Goal: Task Accomplishment & Management: Complete application form

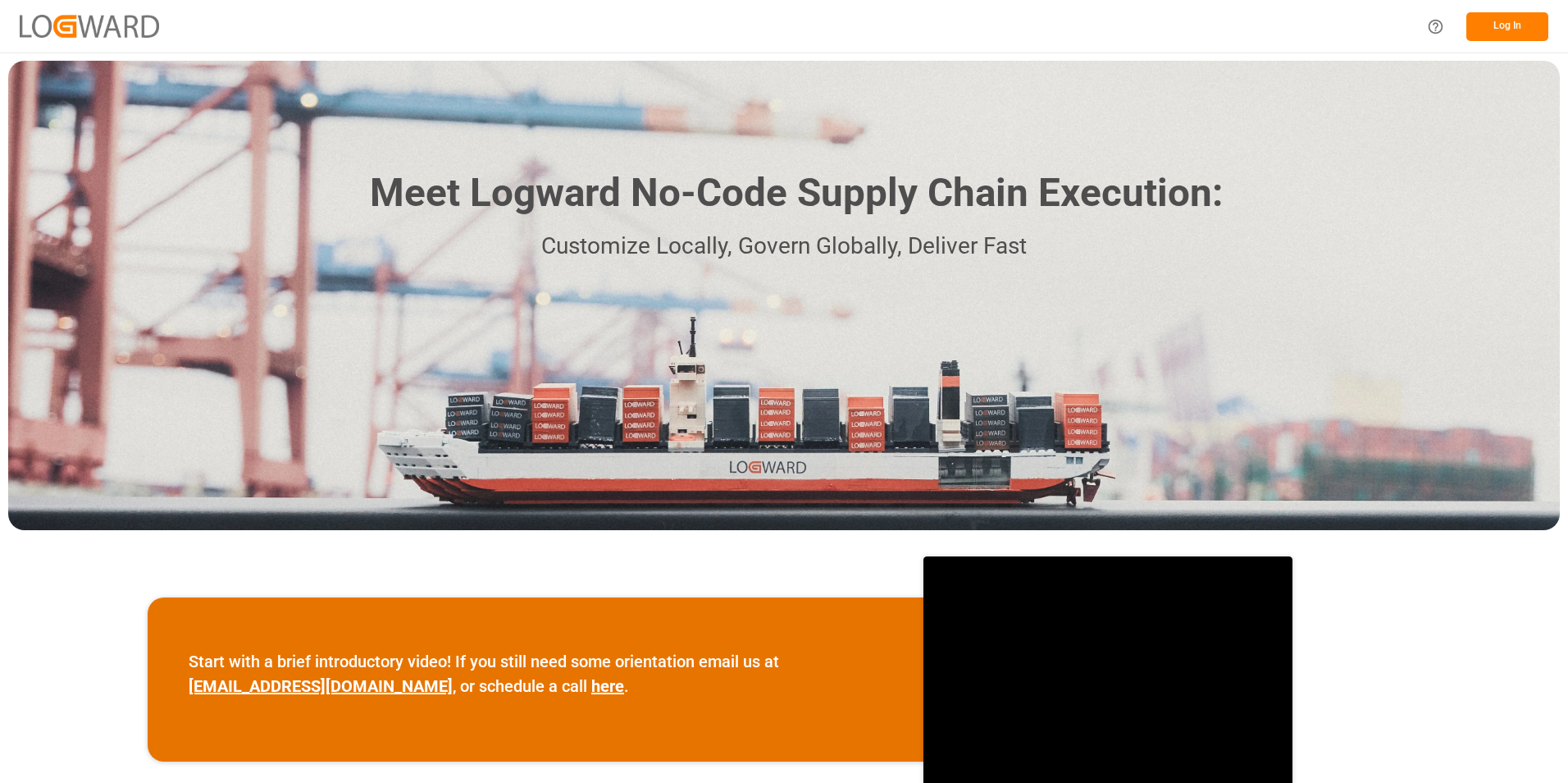
click at [1490, 28] on button "Log In" at bounding box center [1507, 26] width 82 height 29
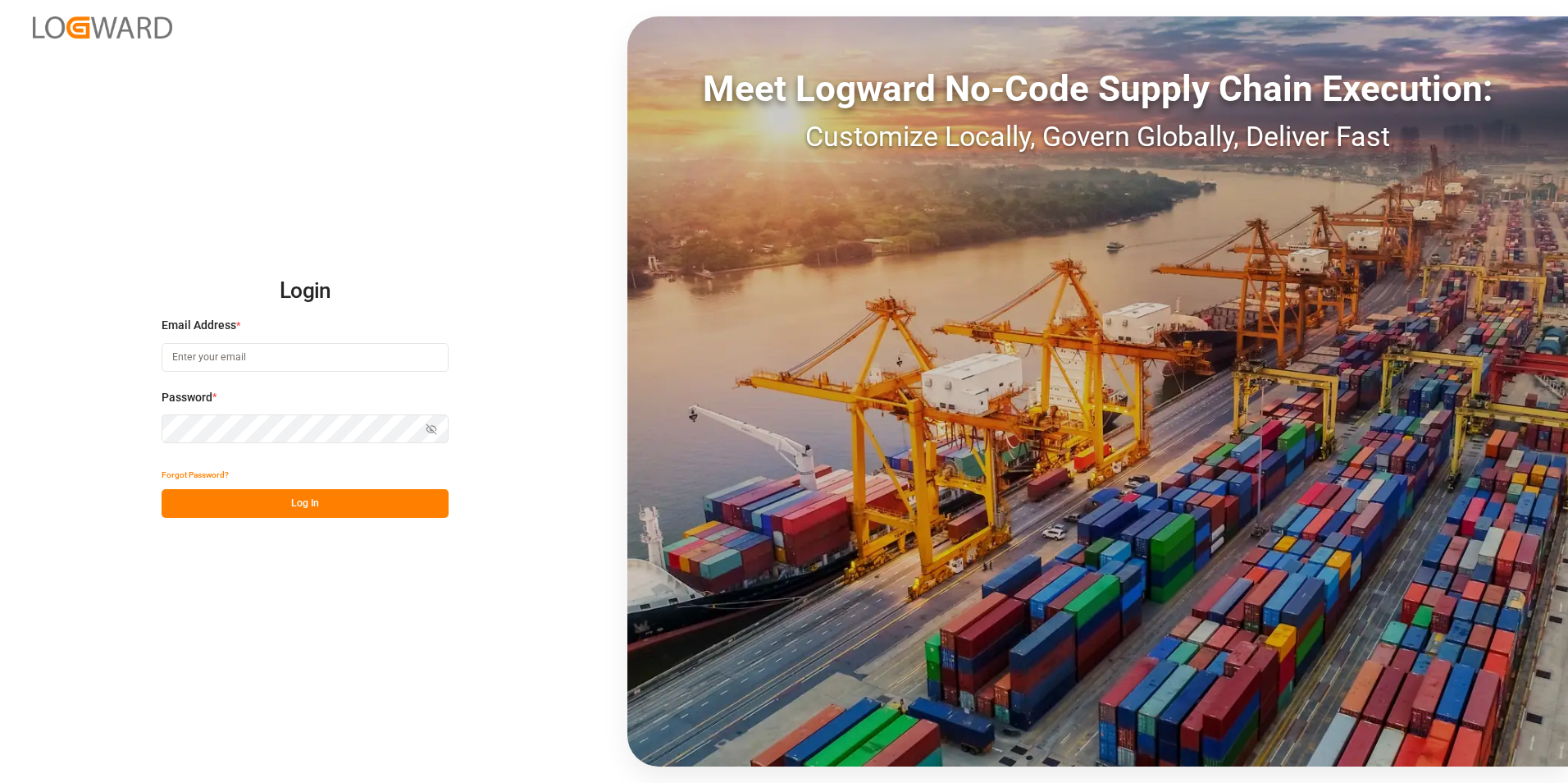
type input "[PERSON_NAME][EMAIL_ADDRESS][PERSON_NAME][DOMAIN_NAME]"
click at [302, 502] on button "Log In" at bounding box center [305, 503] width 287 height 29
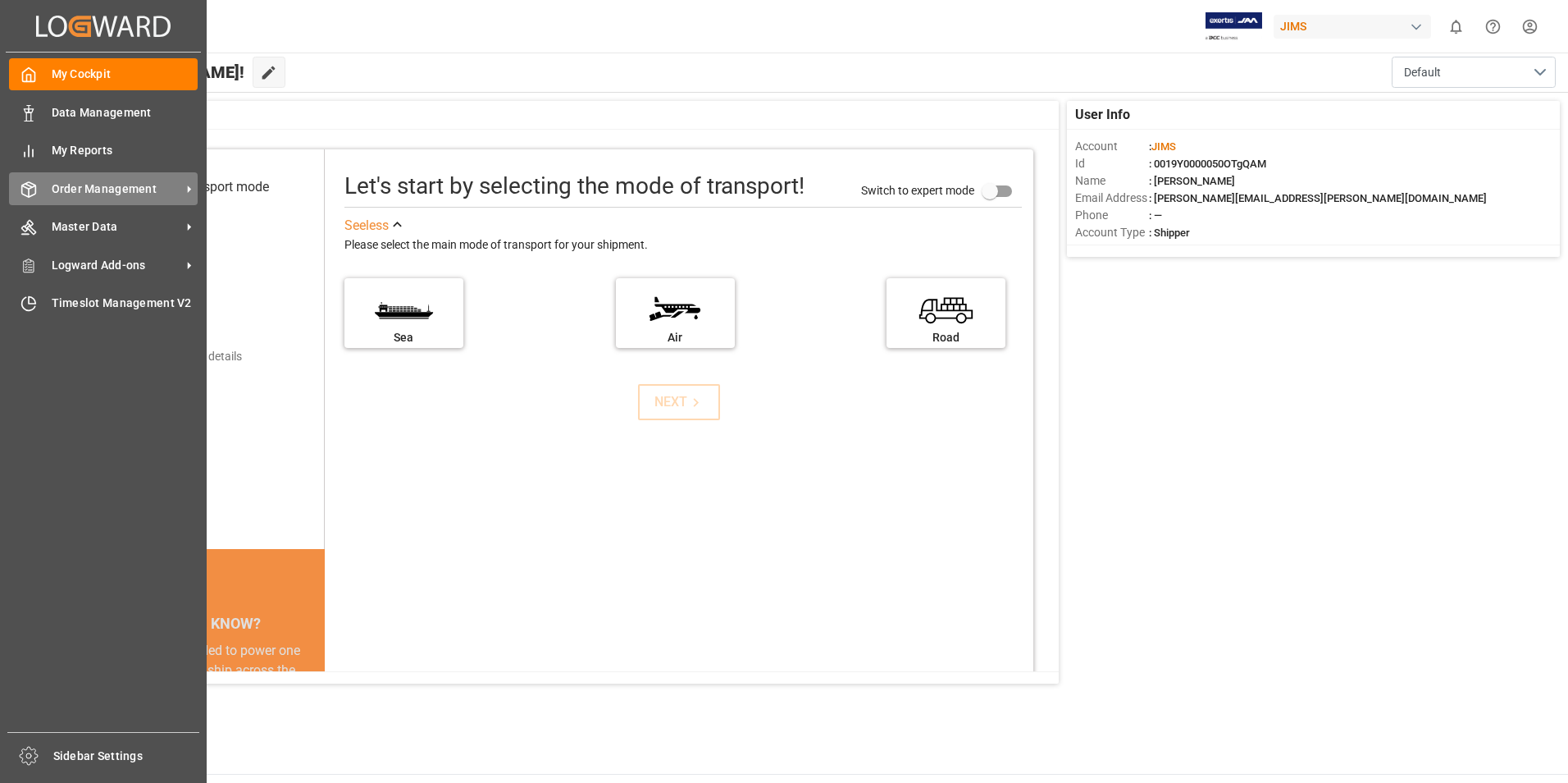
click at [116, 195] on span "Order Management" at bounding box center [116, 189] width 129 height 17
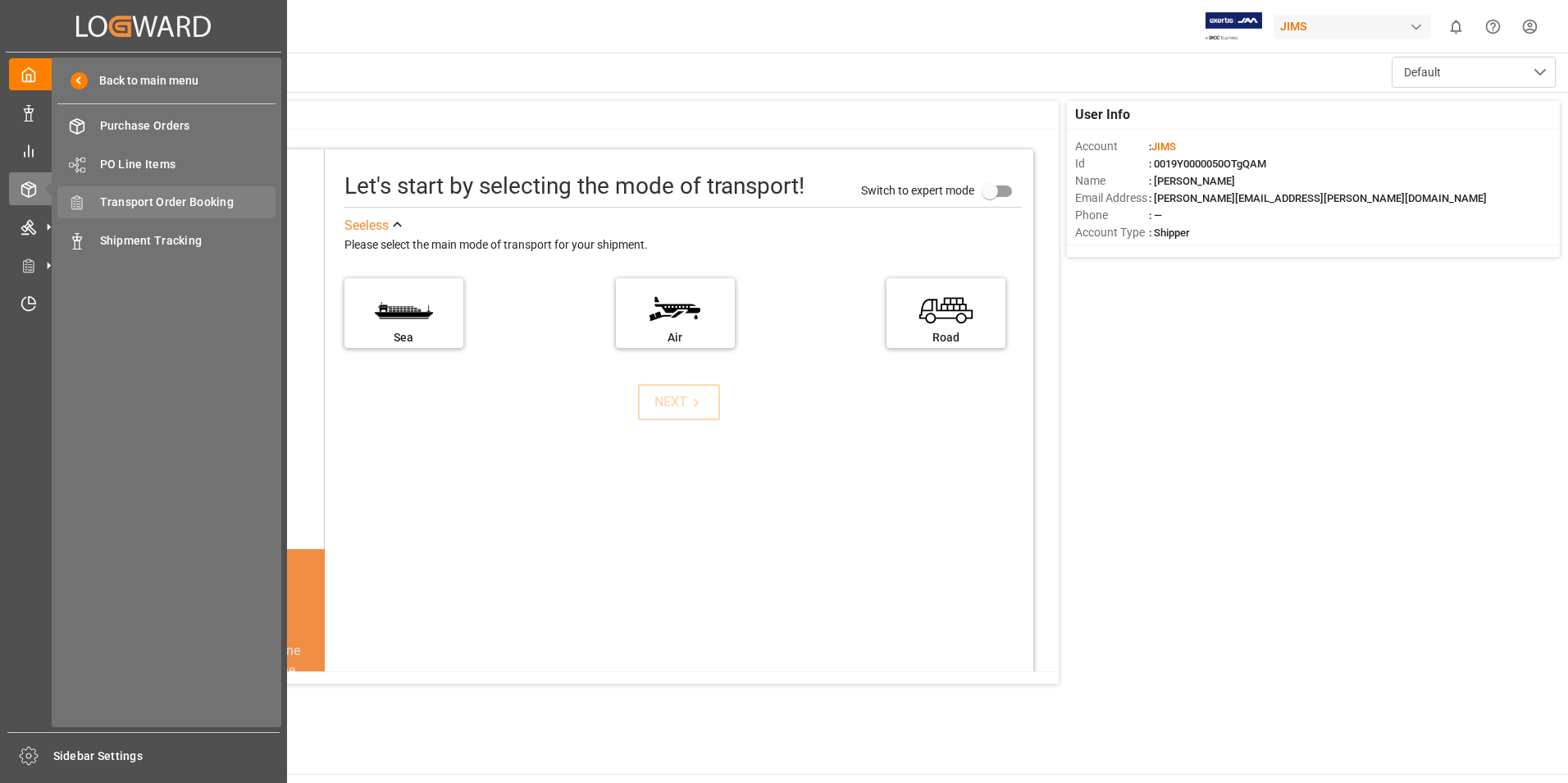
click at [195, 205] on span "Transport Order Booking" at bounding box center [188, 202] width 177 height 17
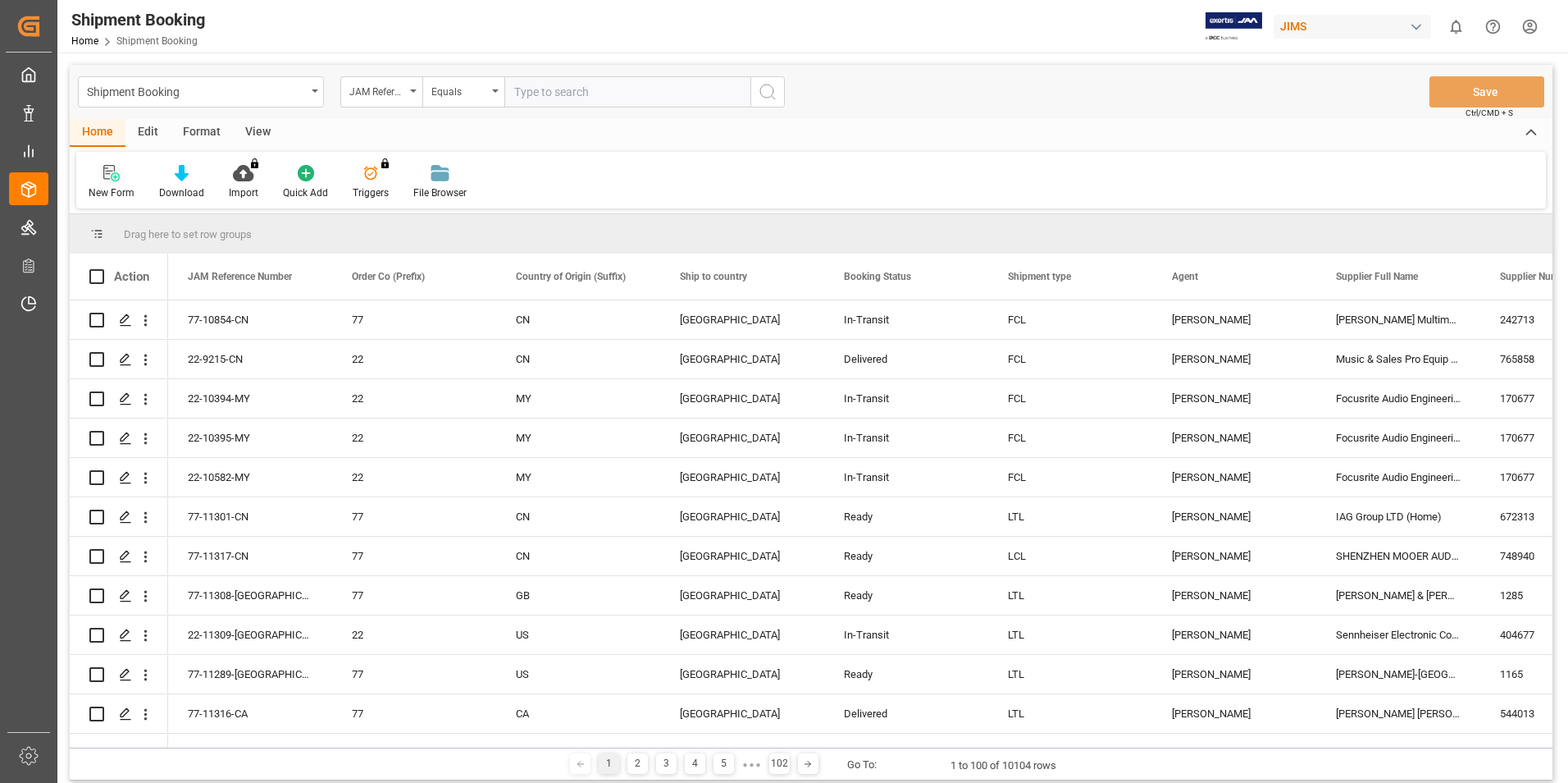
click at [111, 185] on div "New Form" at bounding box center [111, 182] width 71 height 36
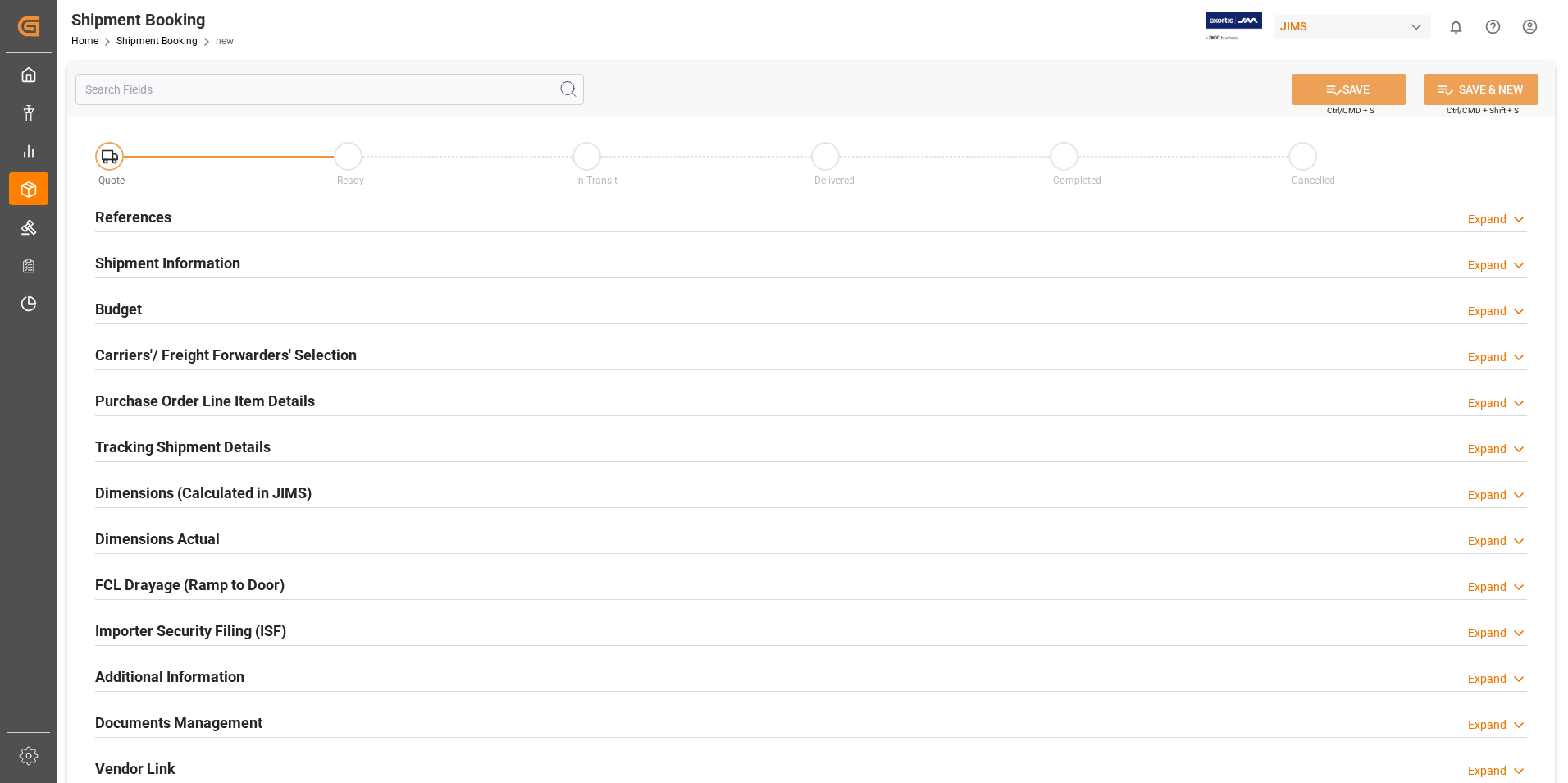
click at [158, 210] on h2 "References" at bounding box center [133, 217] width 76 height 22
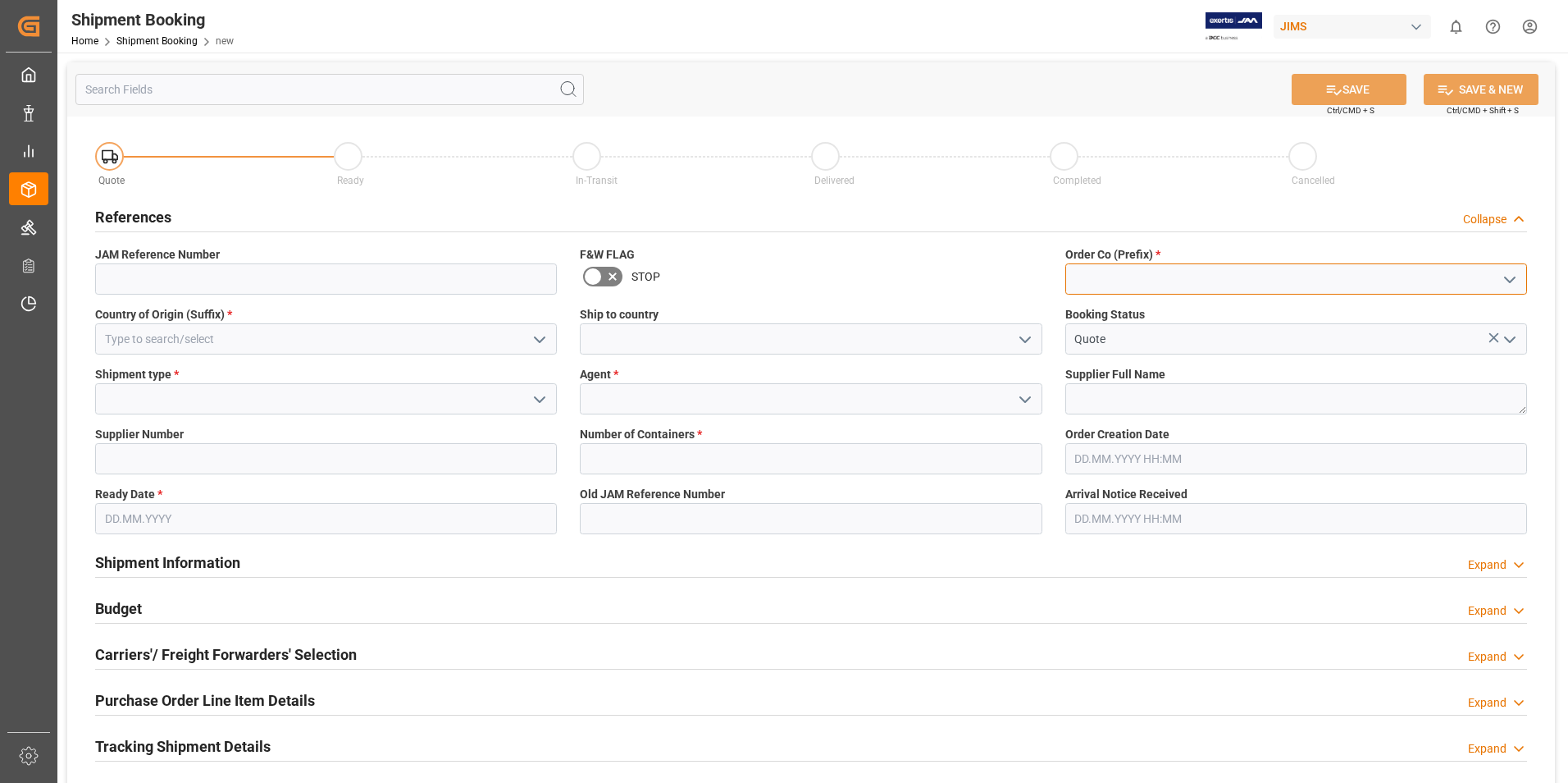
click at [1082, 278] on input at bounding box center [1297, 279] width 462 height 31
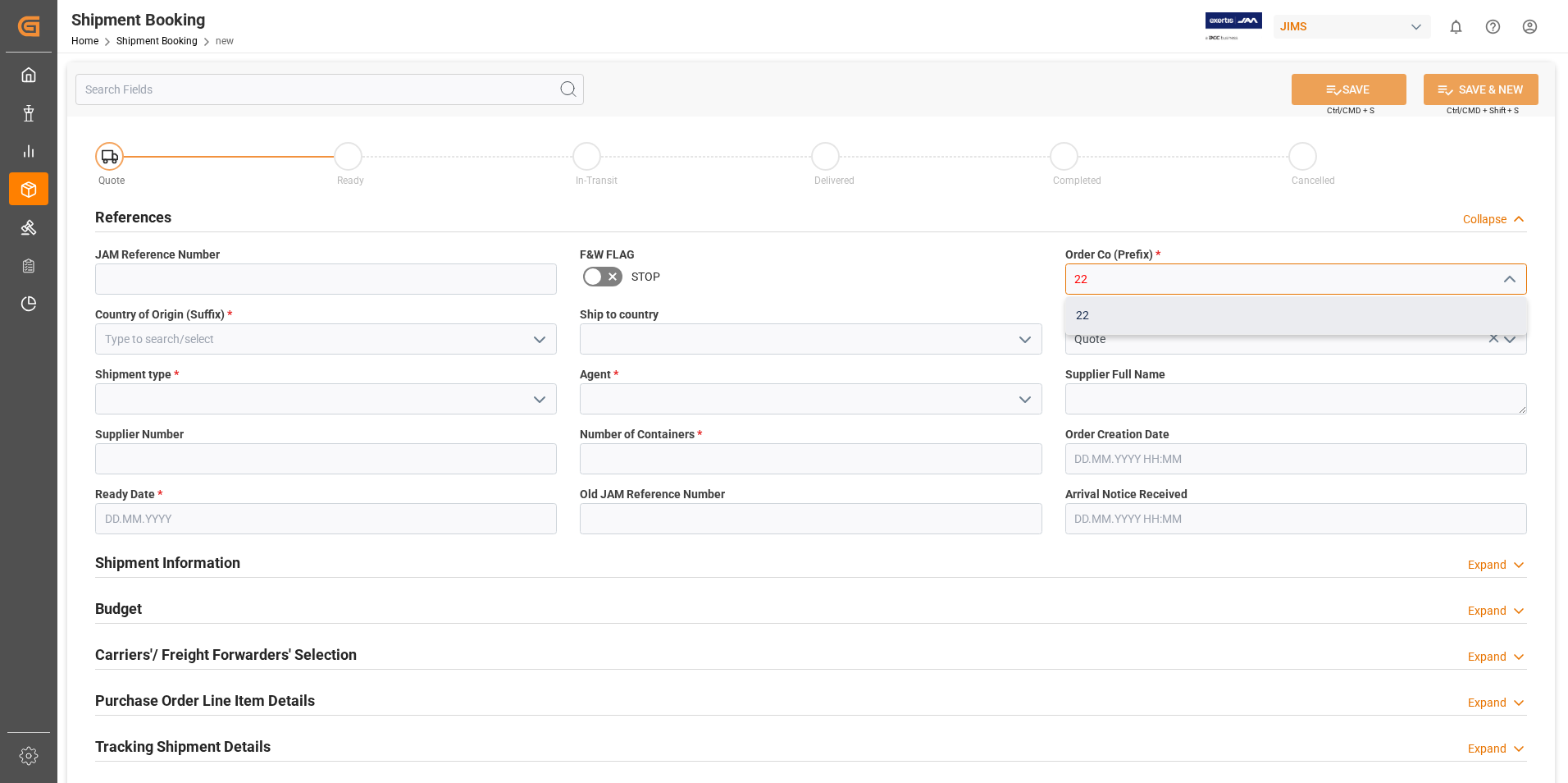
click at [1097, 320] on div "22" at bounding box center [1297, 315] width 460 height 37
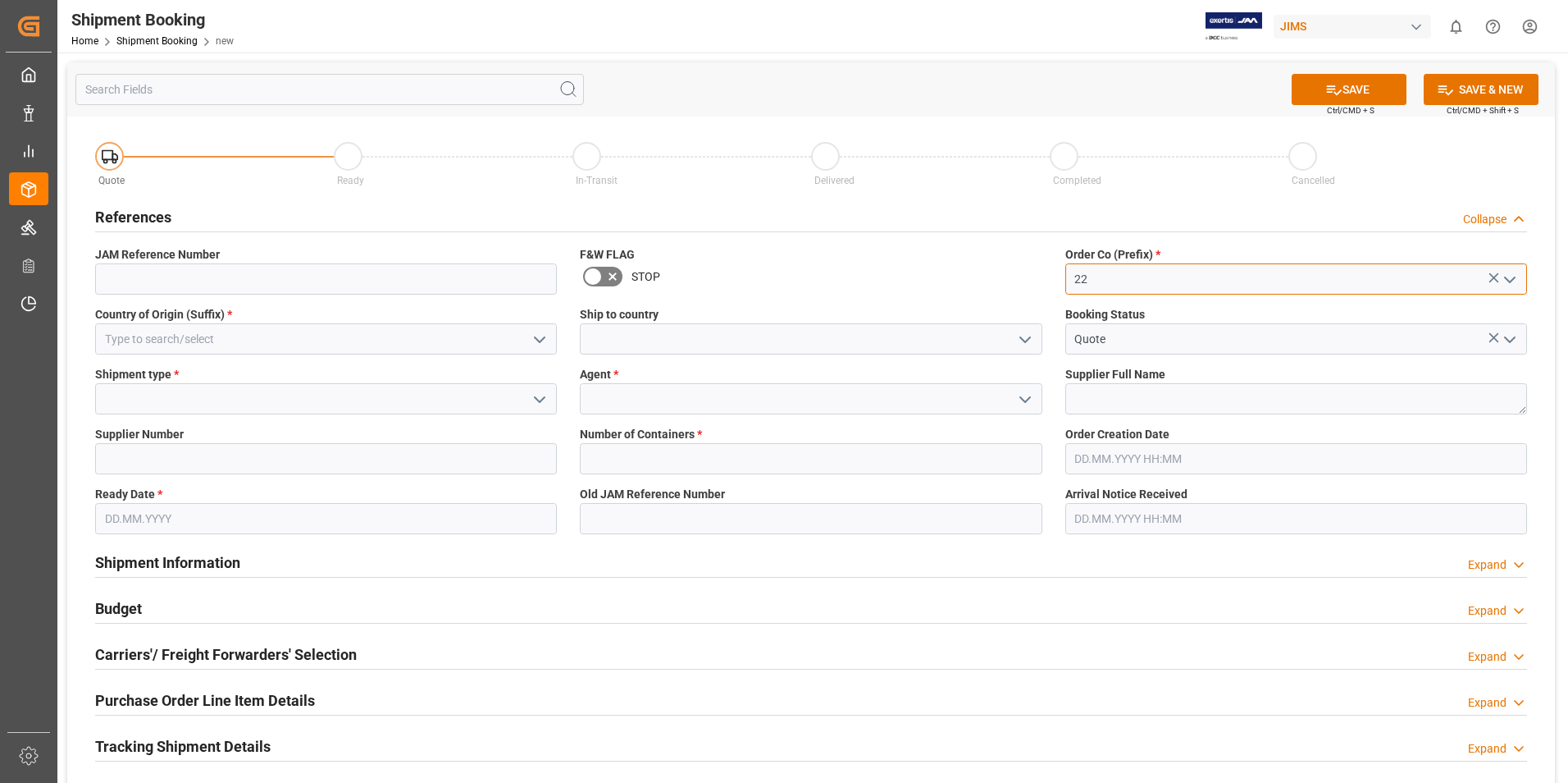
type input "22"
click at [207, 342] on input at bounding box center [326, 339] width 462 height 31
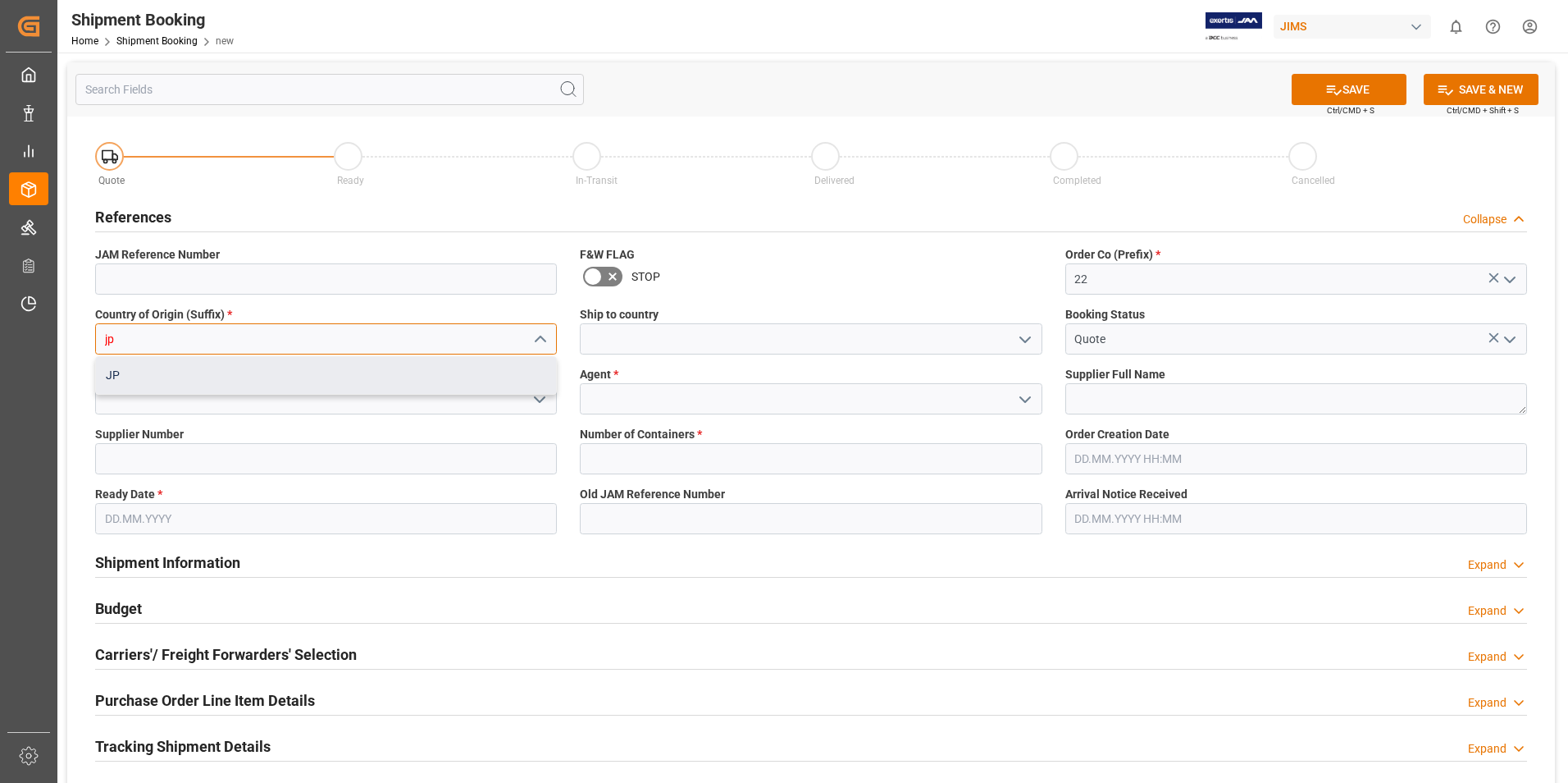
click at [199, 363] on div "JP" at bounding box center [326, 375] width 460 height 37
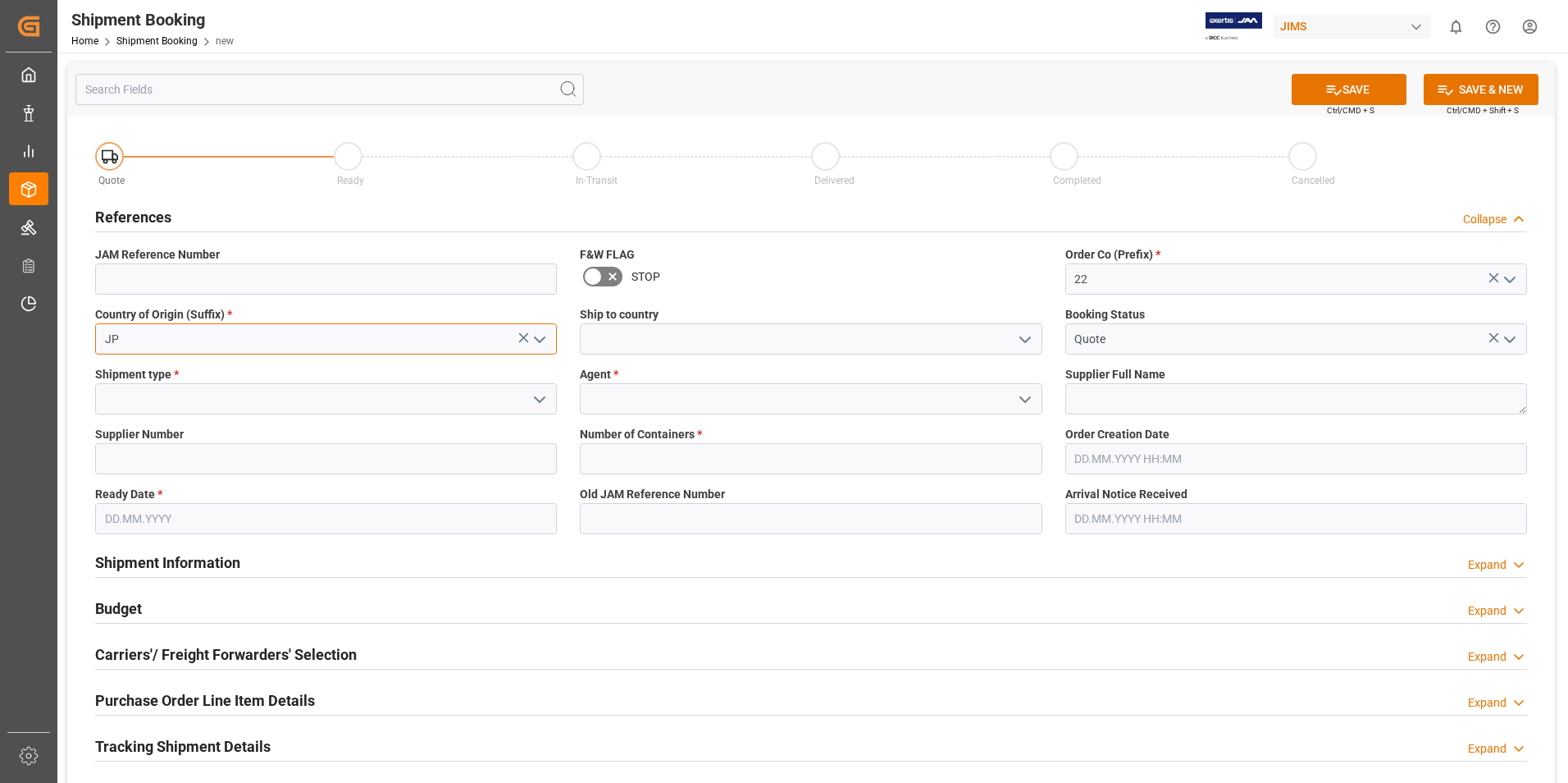
type input "JP"
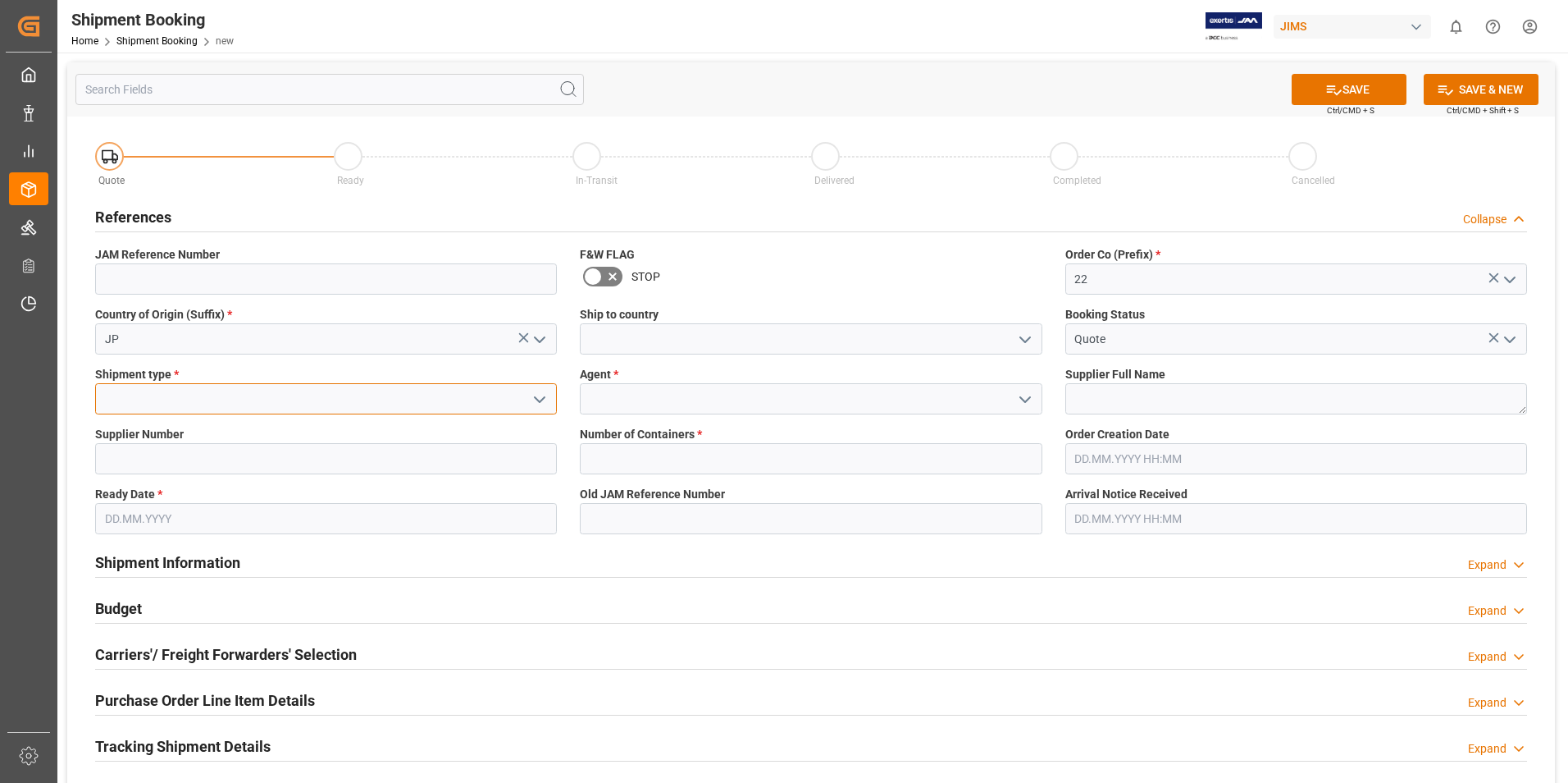
click at [177, 401] on input at bounding box center [326, 399] width 462 height 31
click at [520, 394] on input at bounding box center [326, 399] width 462 height 31
click at [549, 396] on icon "open menu" at bounding box center [539, 399] width 20 height 20
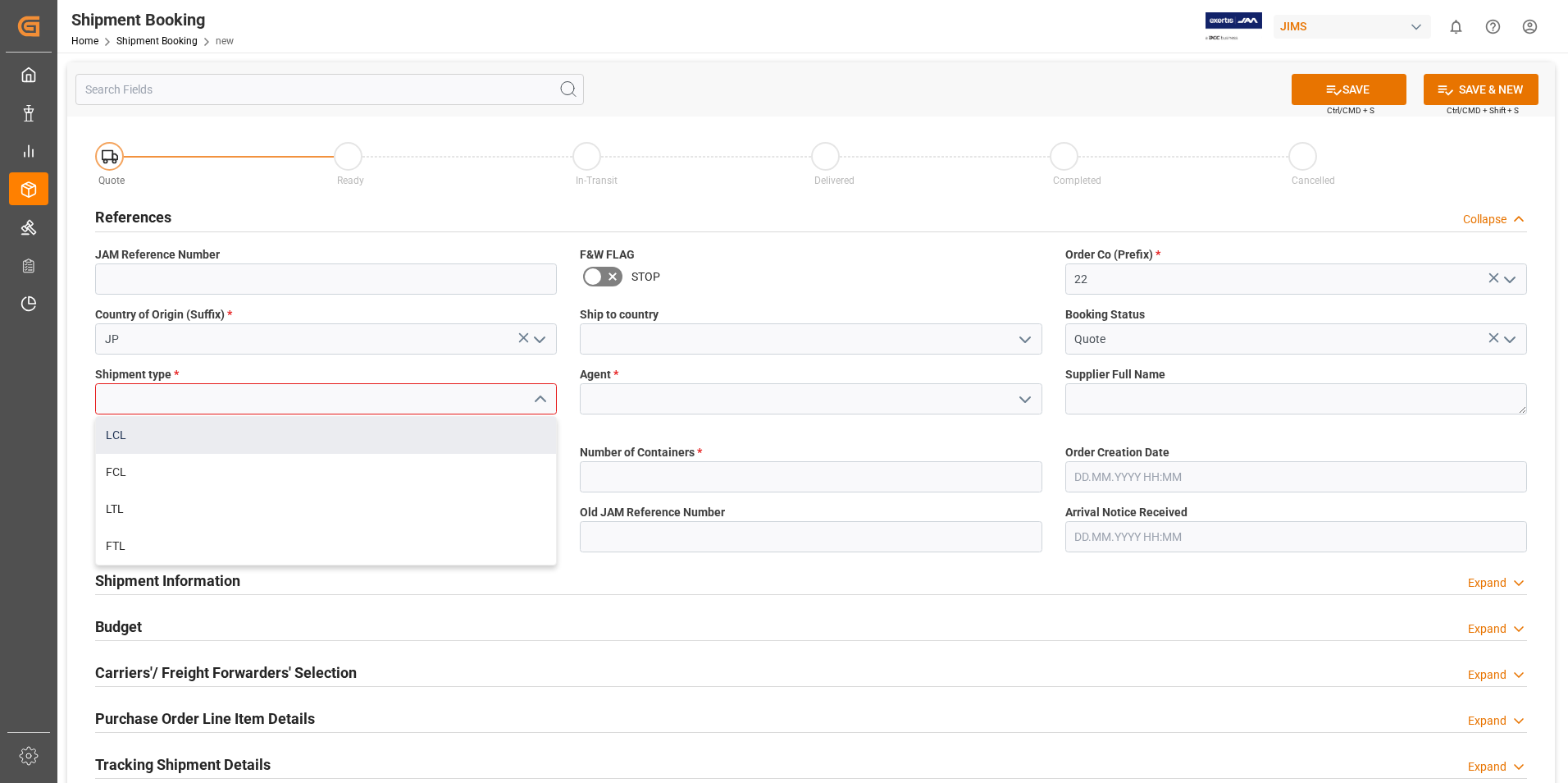
click at [322, 419] on div "LCL" at bounding box center [326, 435] width 460 height 37
type input "LCL"
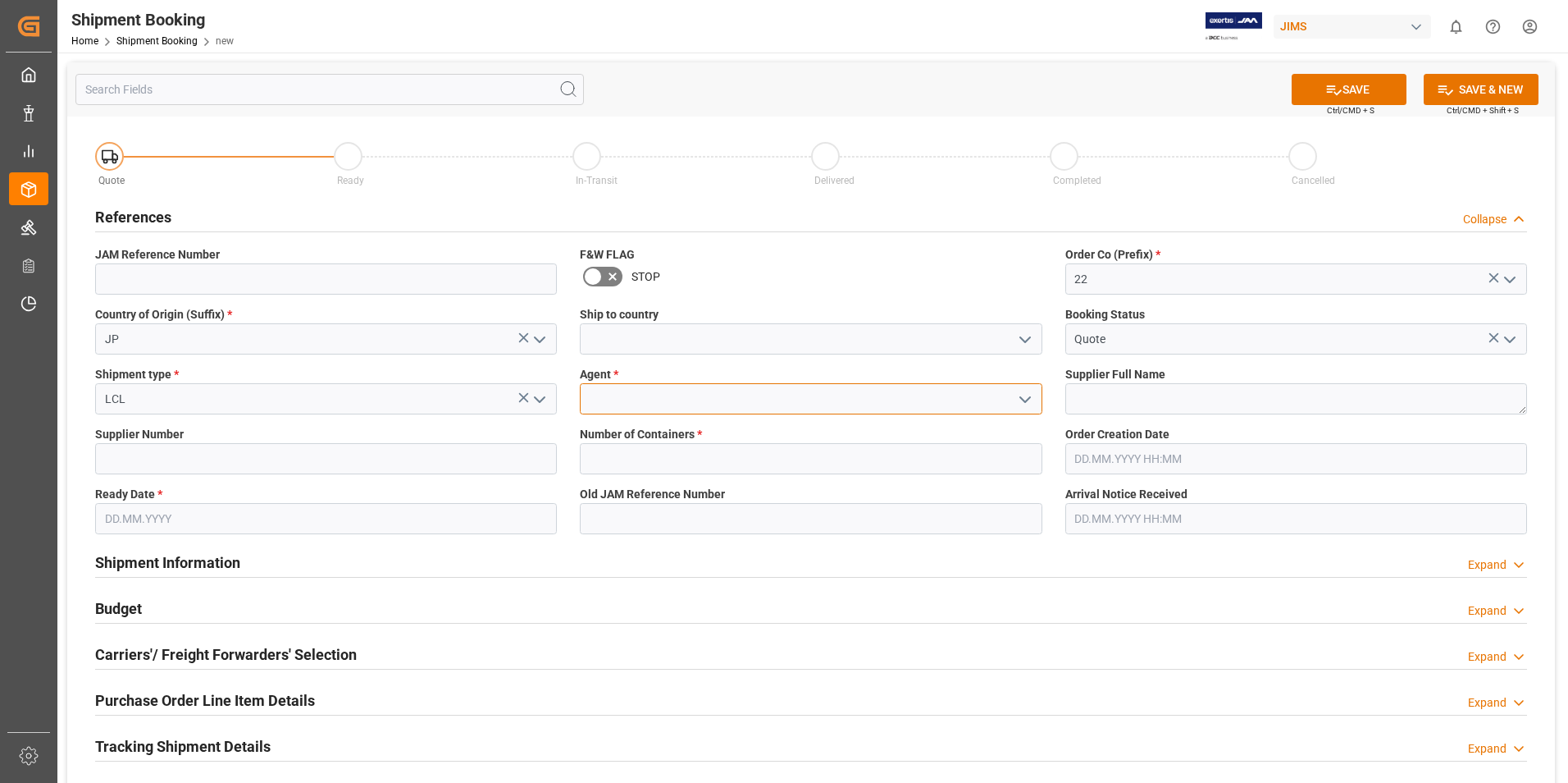
click at [815, 403] on input at bounding box center [811, 399] width 462 height 31
click at [1025, 395] on icon "open menu" at bounding box center [1025, 399] width 20 height 20
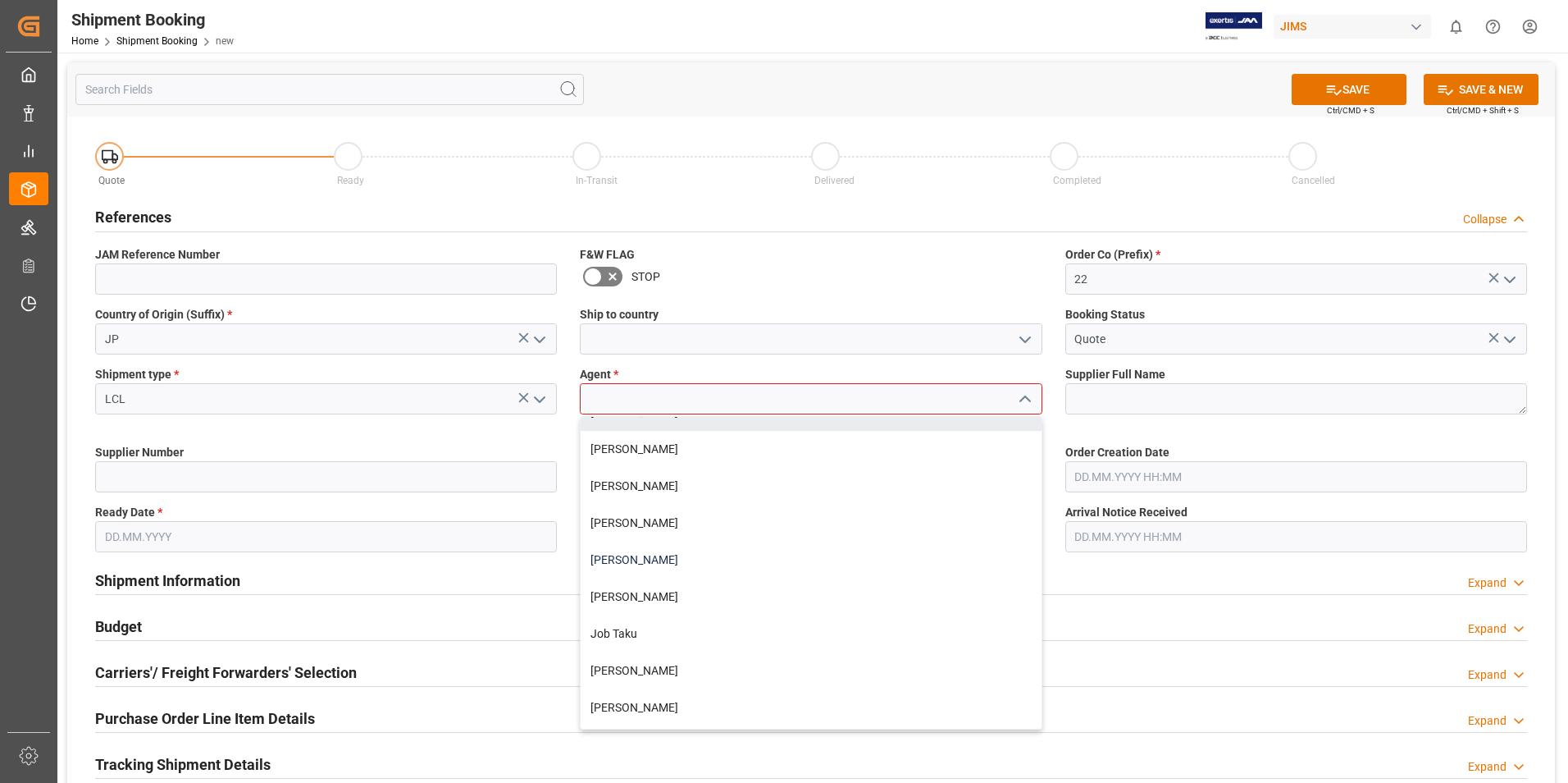
scroll to position [246, 0]
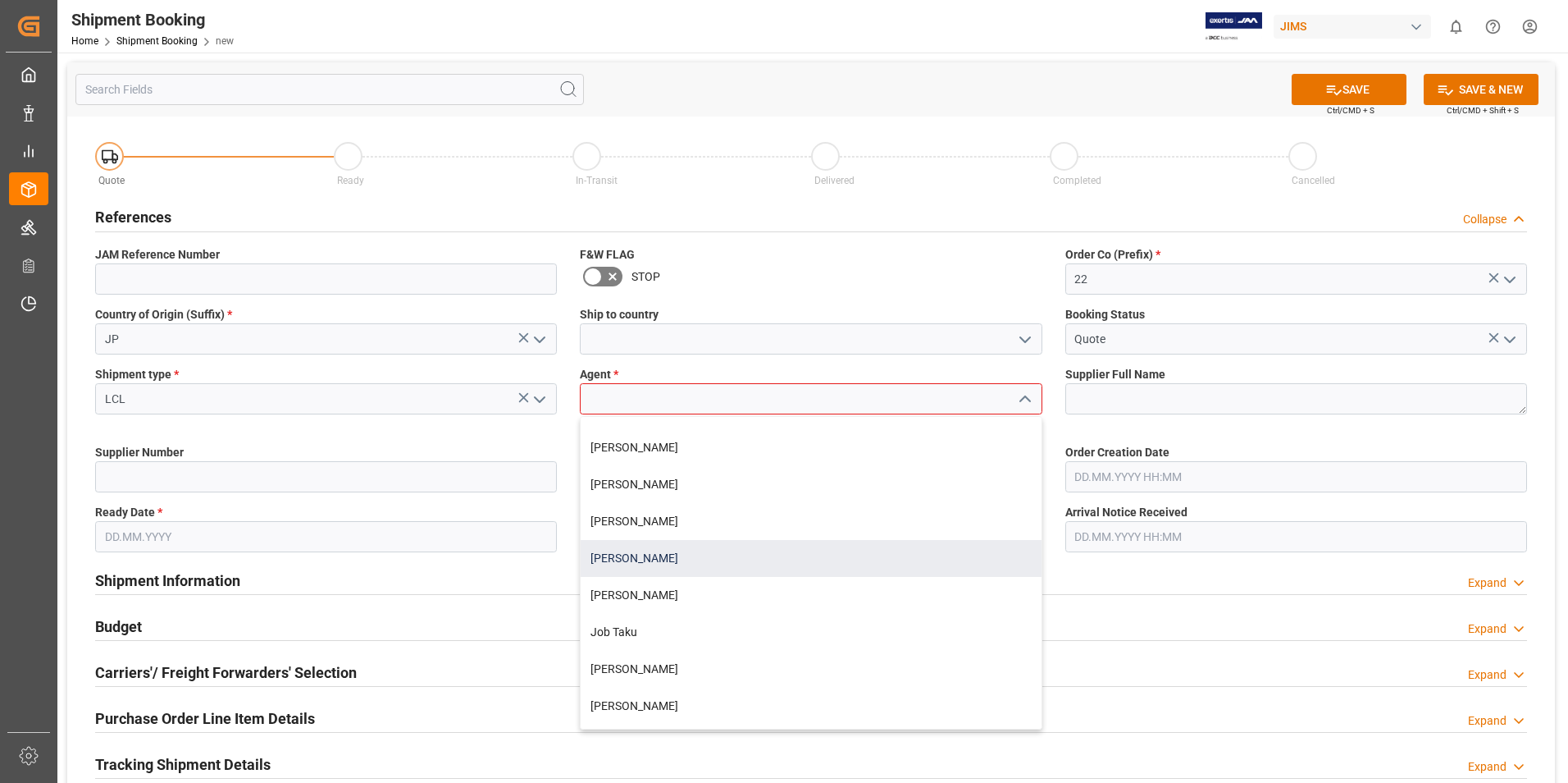
click at [652, 549] on div "[PERSON_NAME]" at bounding box center [811, 558] width 460 height 37
type input "[PERSON_NAME]"
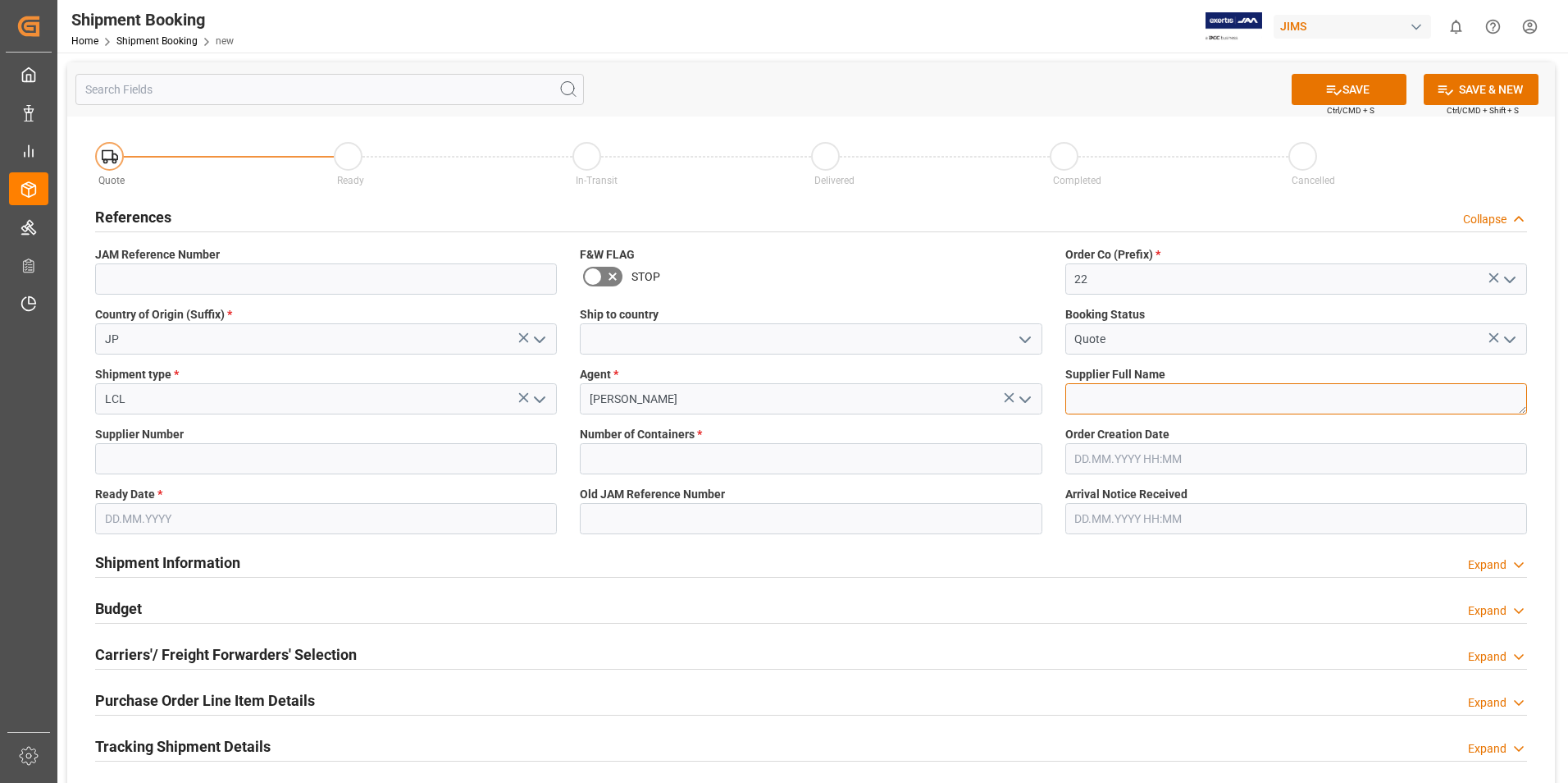
click at [1220, 403] on textarea at bounding box center [1297, 399] width 462 height 31
paste textarea "Suzuki Corporation (YEN)"
type textarea "Suzuki Corporation"
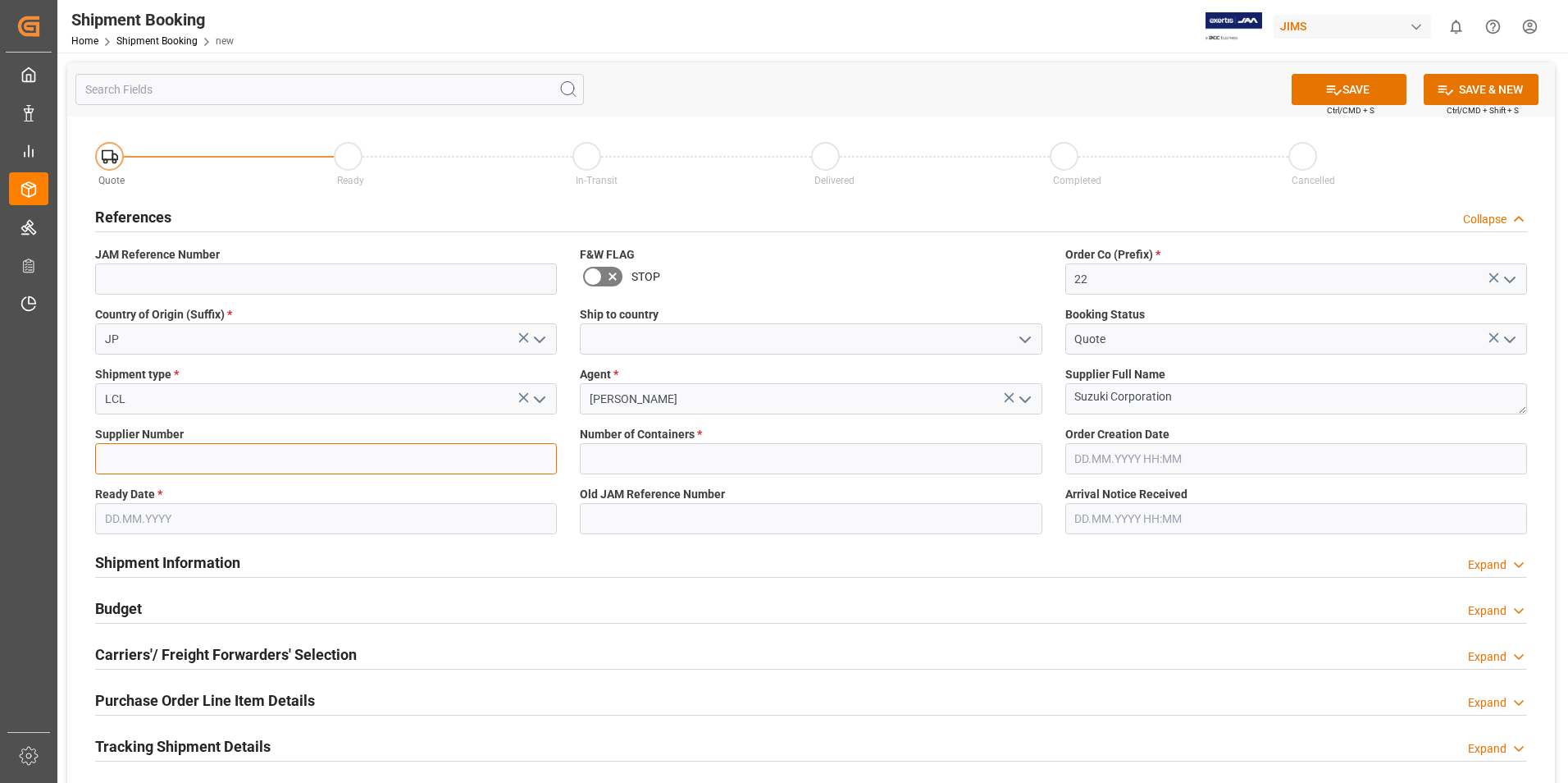
click at [177, 458] on input at bounding box center [326, 459] width 462 height 31
paste input "597363"
type input "597363"
click at [711, 451] on input "text" at bounding box center [811, 459] width 462 height 31
type input "0"
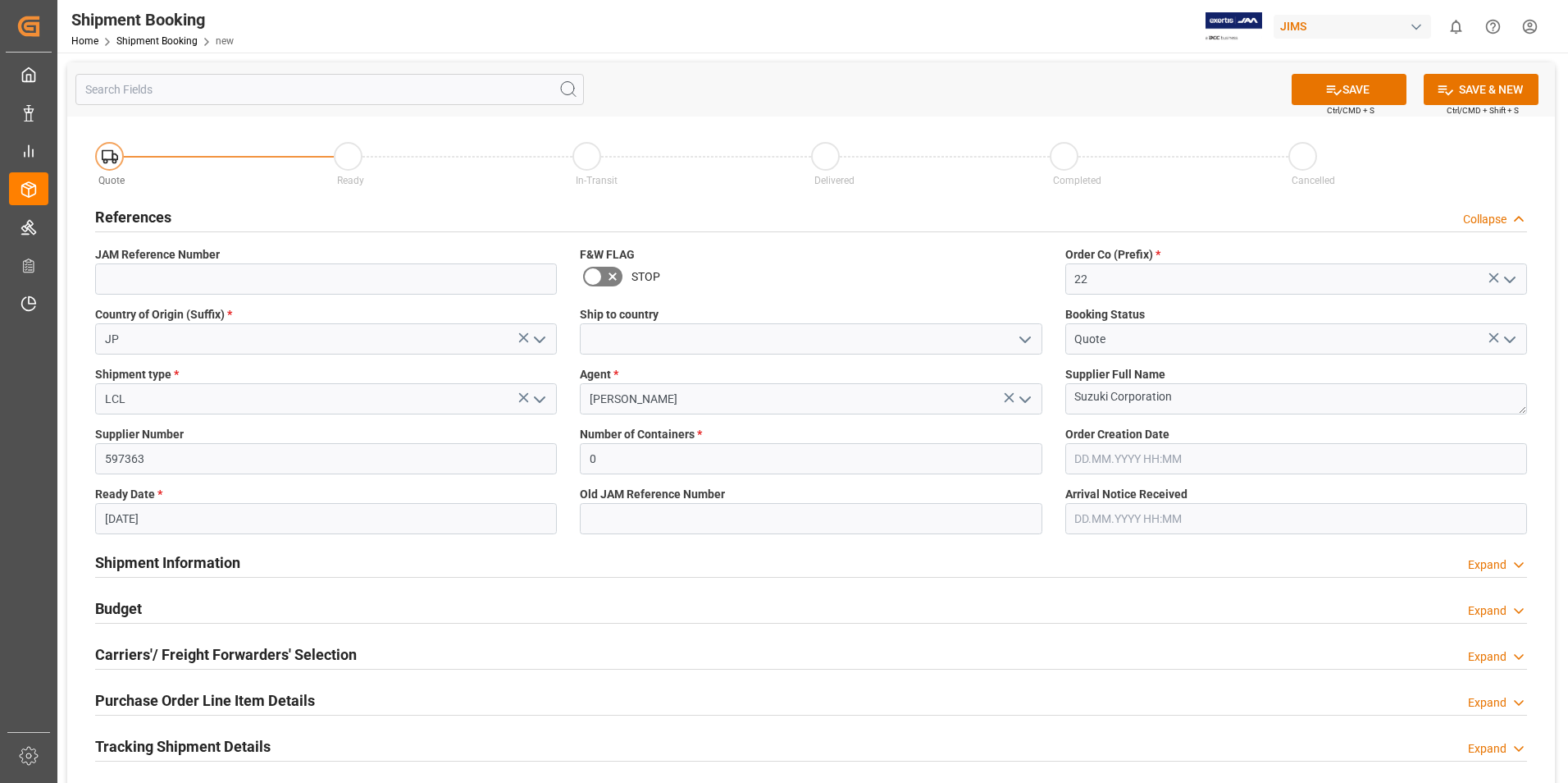
click at [290, 514] on input "[DATE]" at bounding box center [326, 519] width 462 height 31
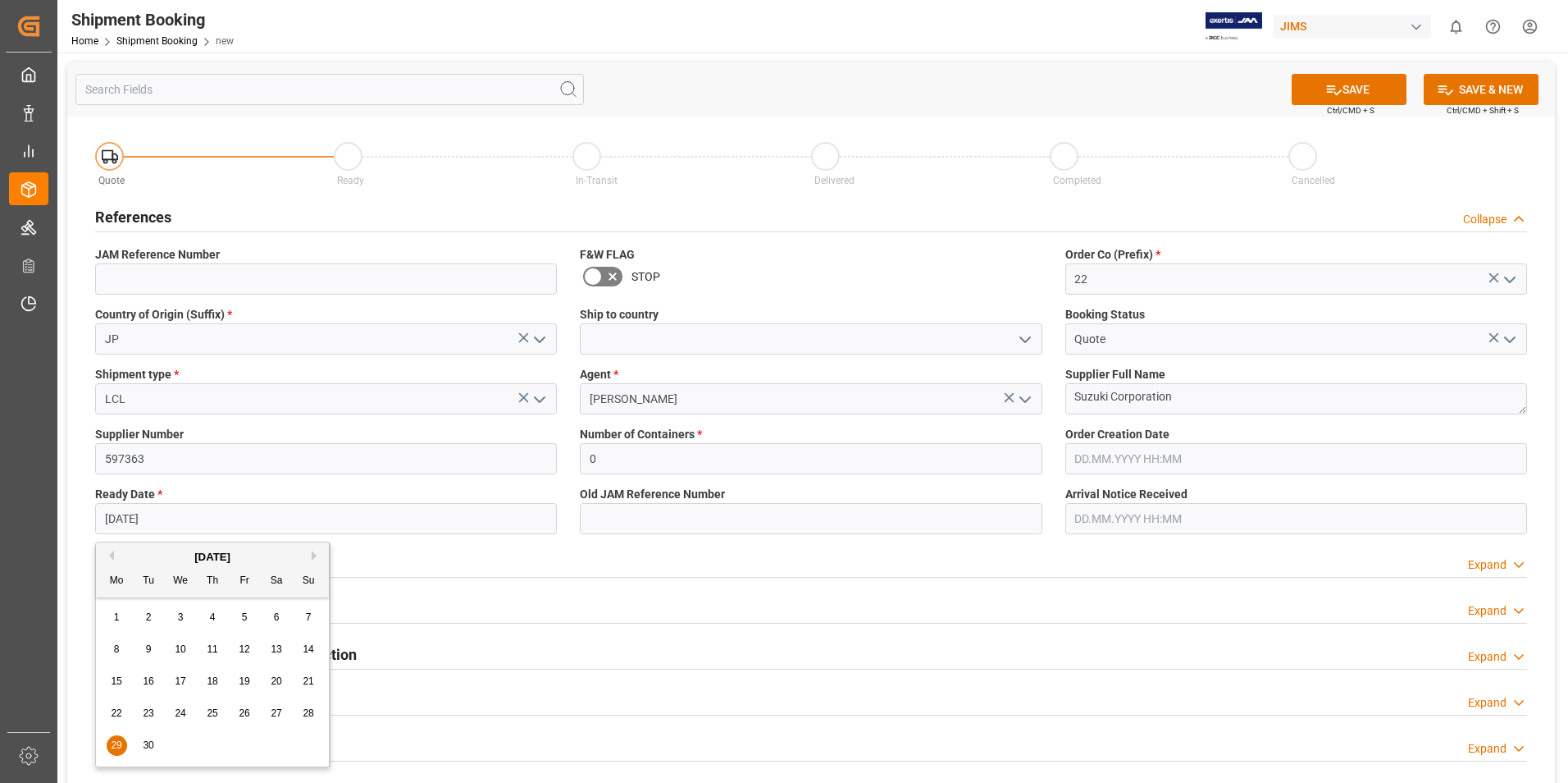
click at [312, 553] on button "Next Month" at bounding box center [317, 555] width 10 height 10
click at [119, 647] on span "6" at bounding box center [116, 649] width 6 height 12
type input "[DATE]"
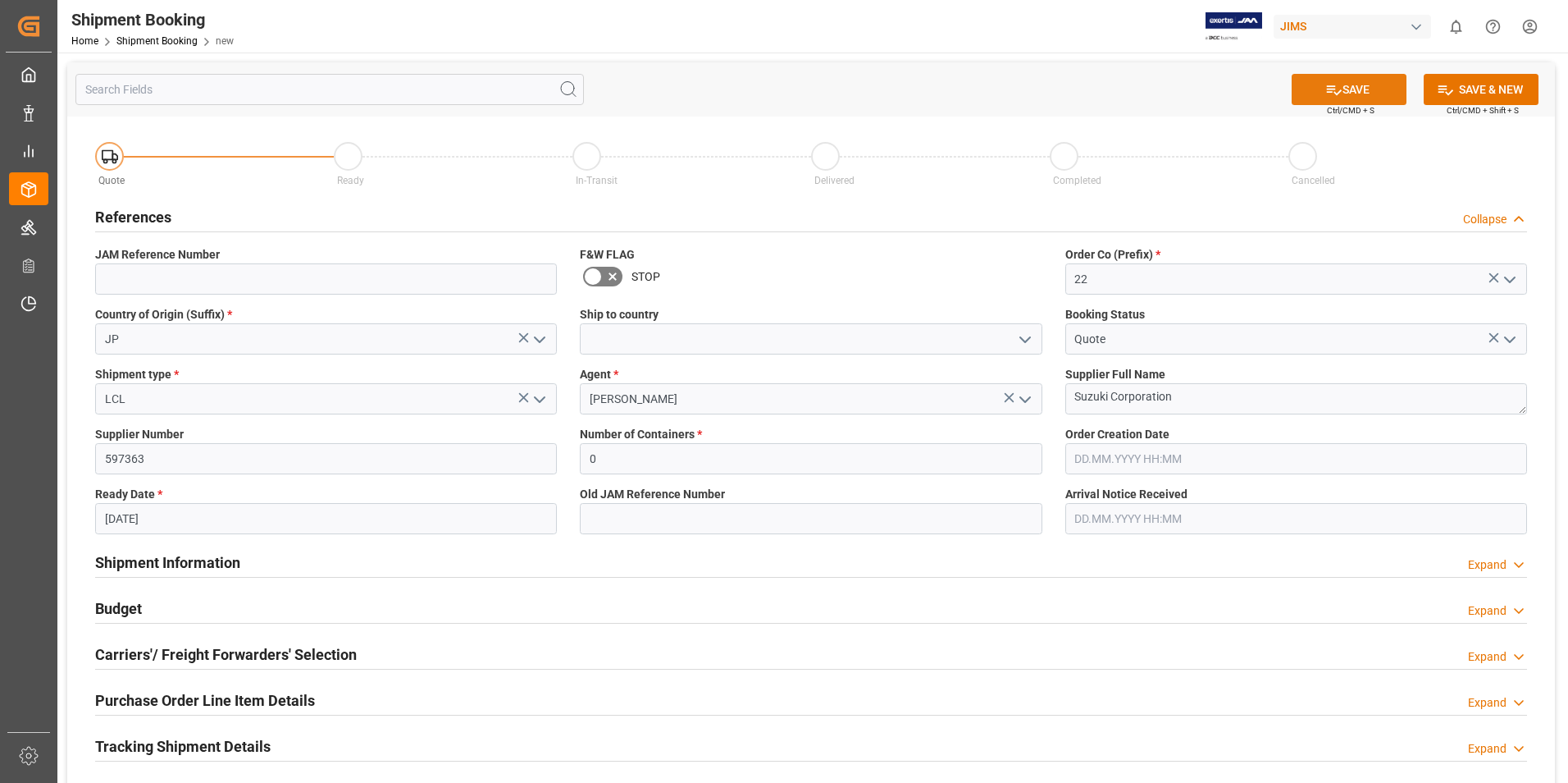
click at [1339, 89] on icon at bounding box center [1334, 89] width 17 height 17
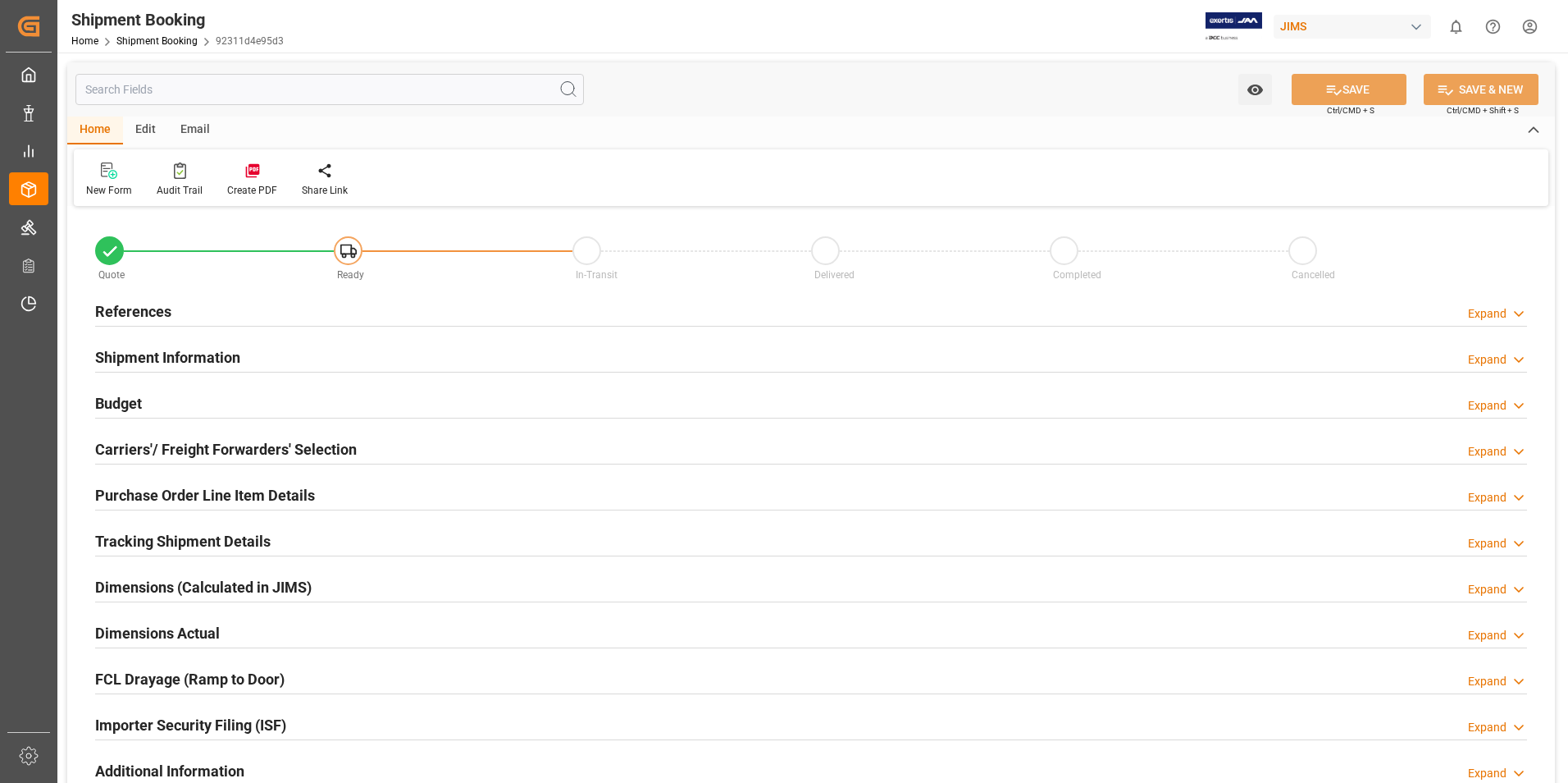
type input "0"
type input "[DATE]"
click at [140, 314] on h2 "References" at bounding box center [133, 311] width 76 height 22
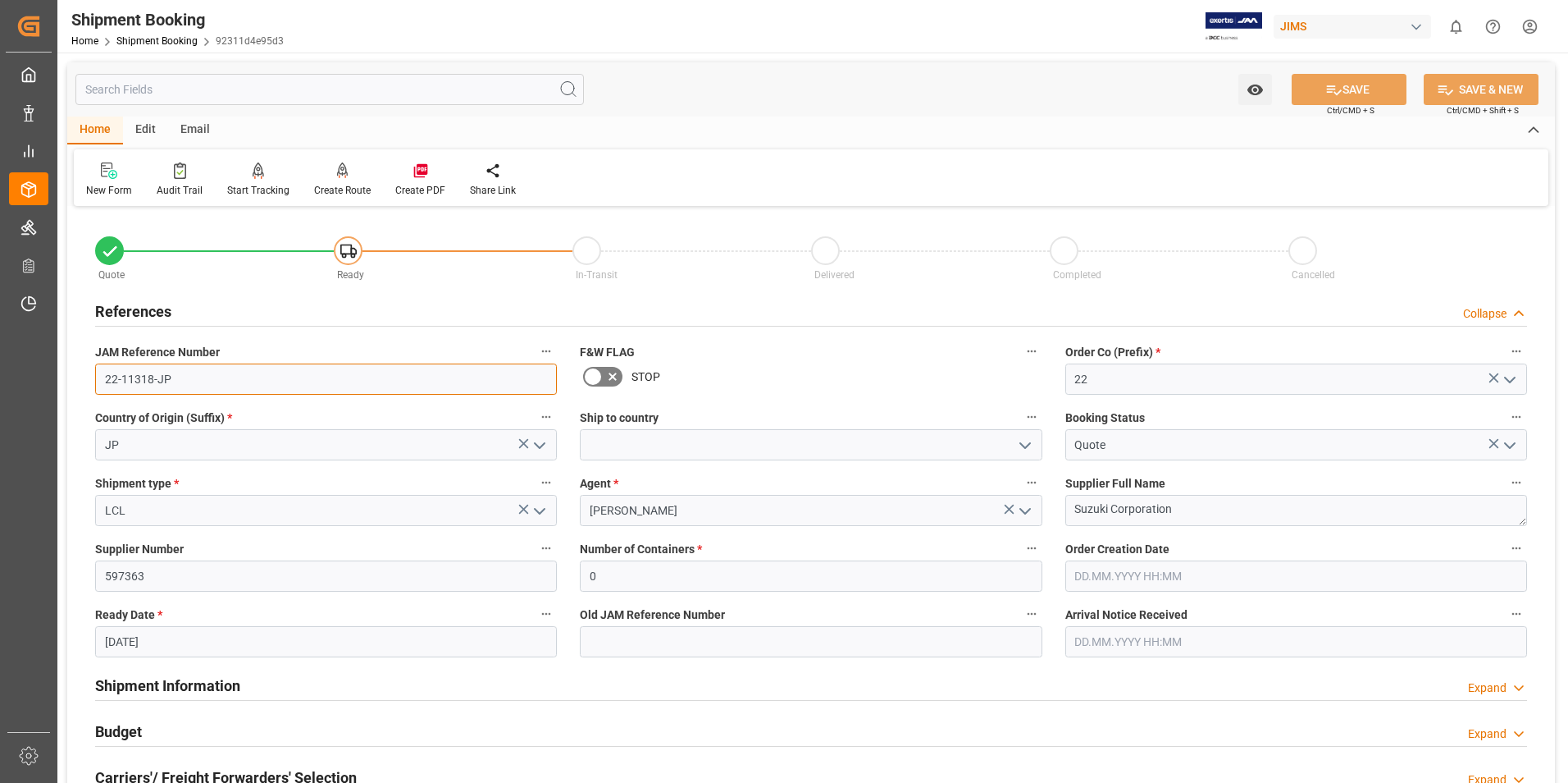
drag, startPoint x: 174, startPoint y: 382, endPoint x: 106, endPoint y: 384, distance: 68.0
click at [106, 382] on input "22-11318-JP" at bounding box center [326, 379] width 462 height 31
